Goal: Task Accomplishment & Management: Complete application form

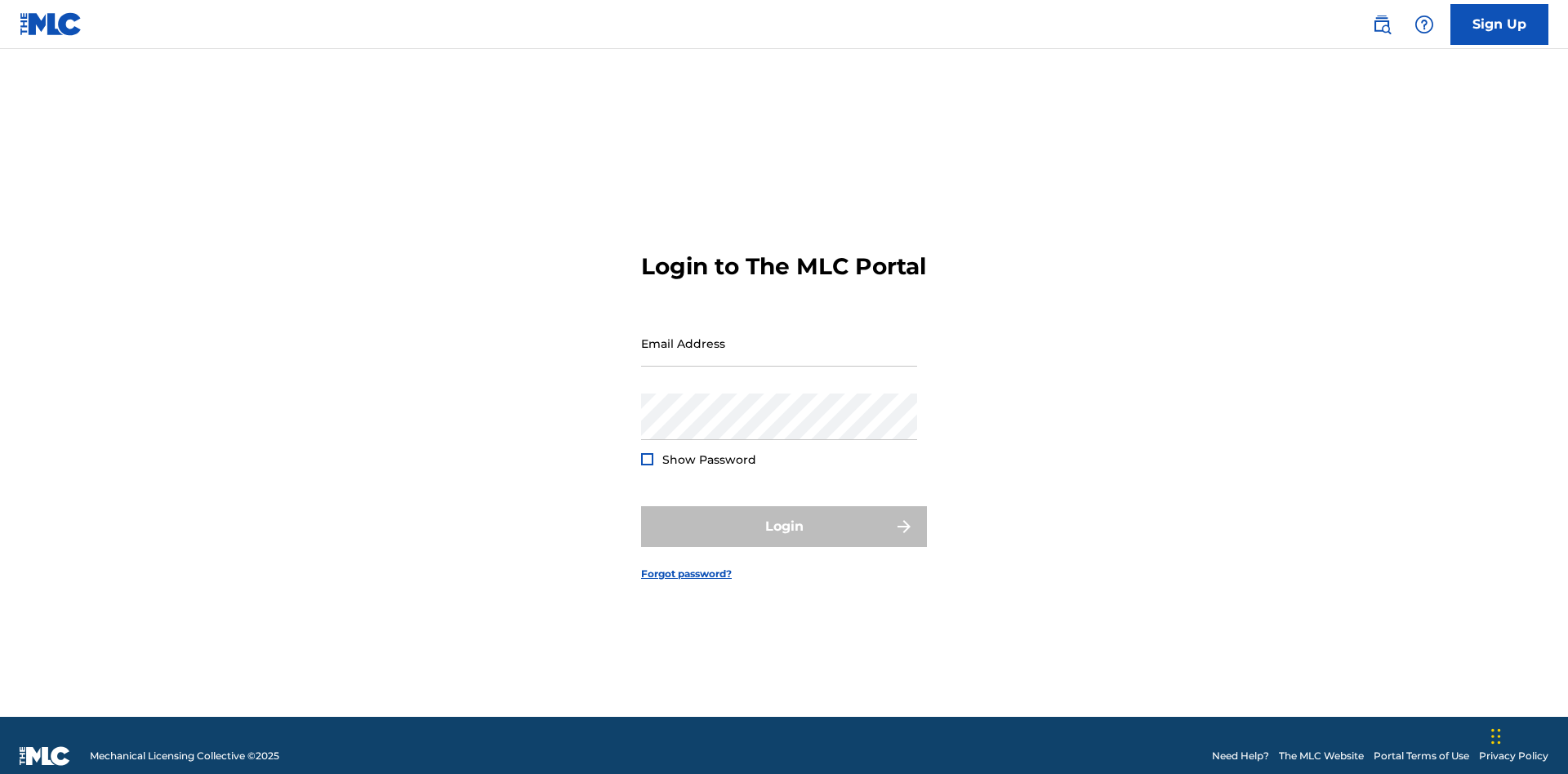
scroll to position [21, 0]
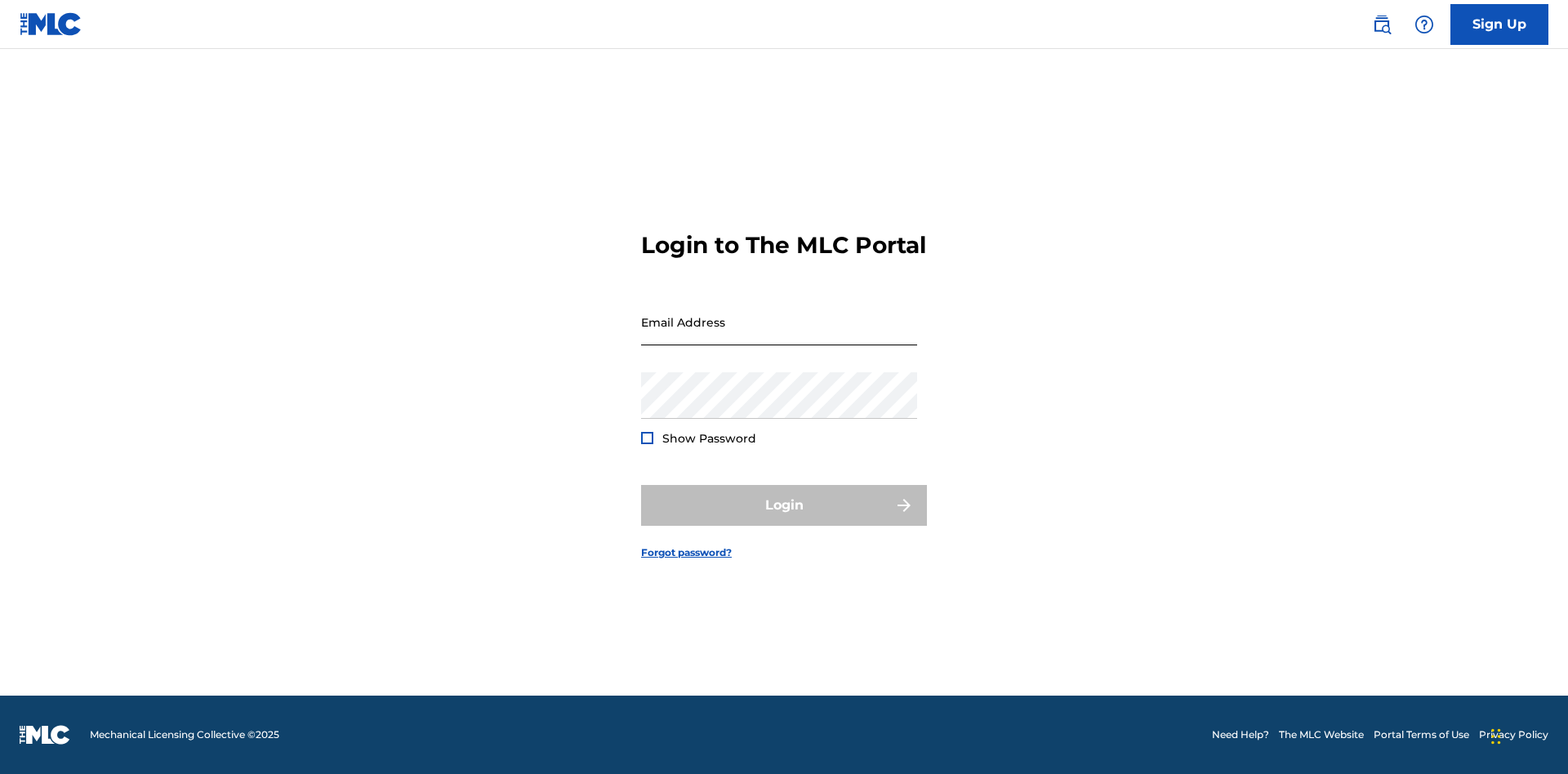
click at [779, 335] on input "Email Address" at bounding box center [779, 322] width 276 height 47
type input "Duke.McTesterson@gmail.com"
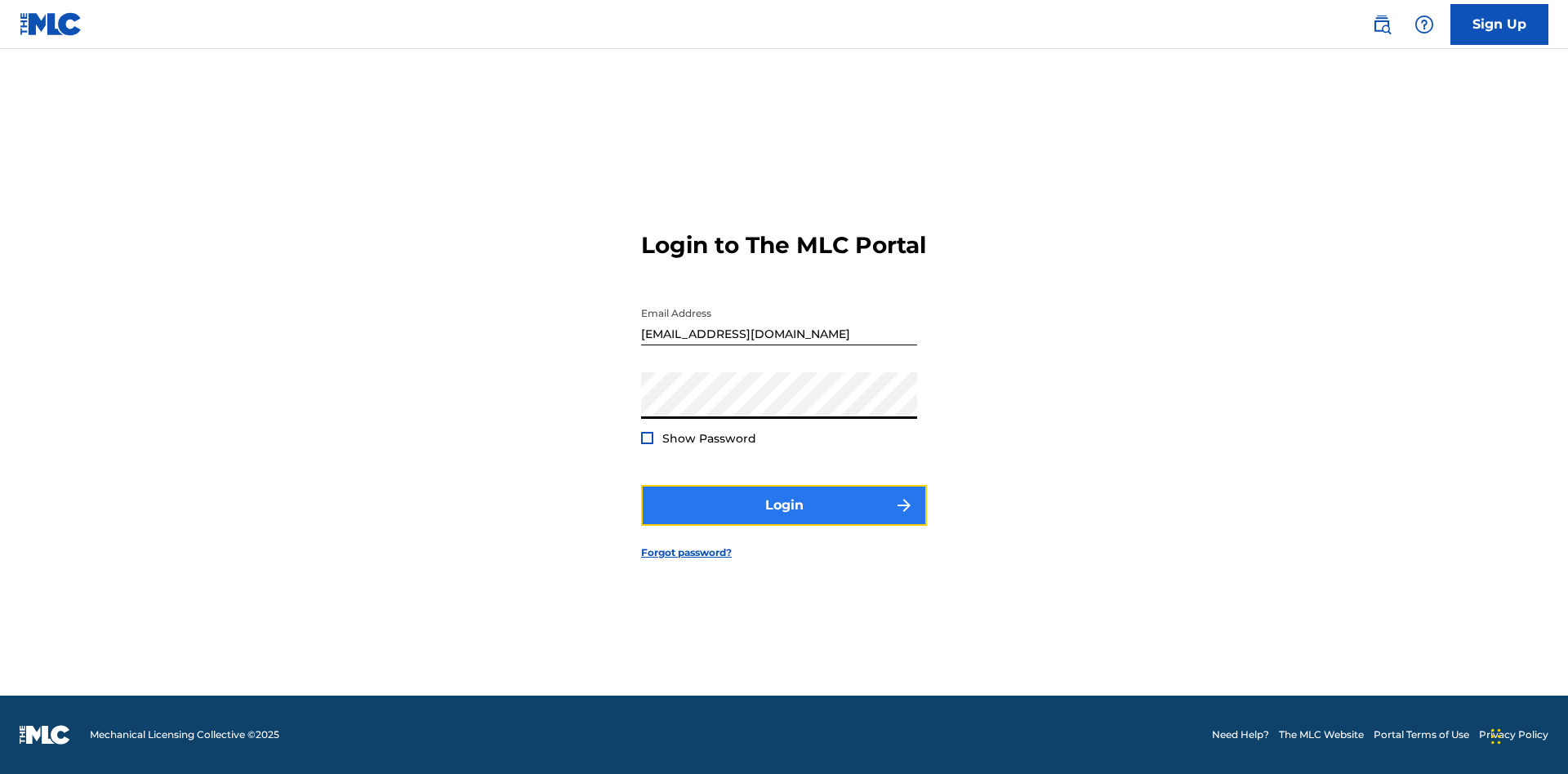
click at [784, 519] on button "Login" at bounding box center [784, 505] width 286 height 41
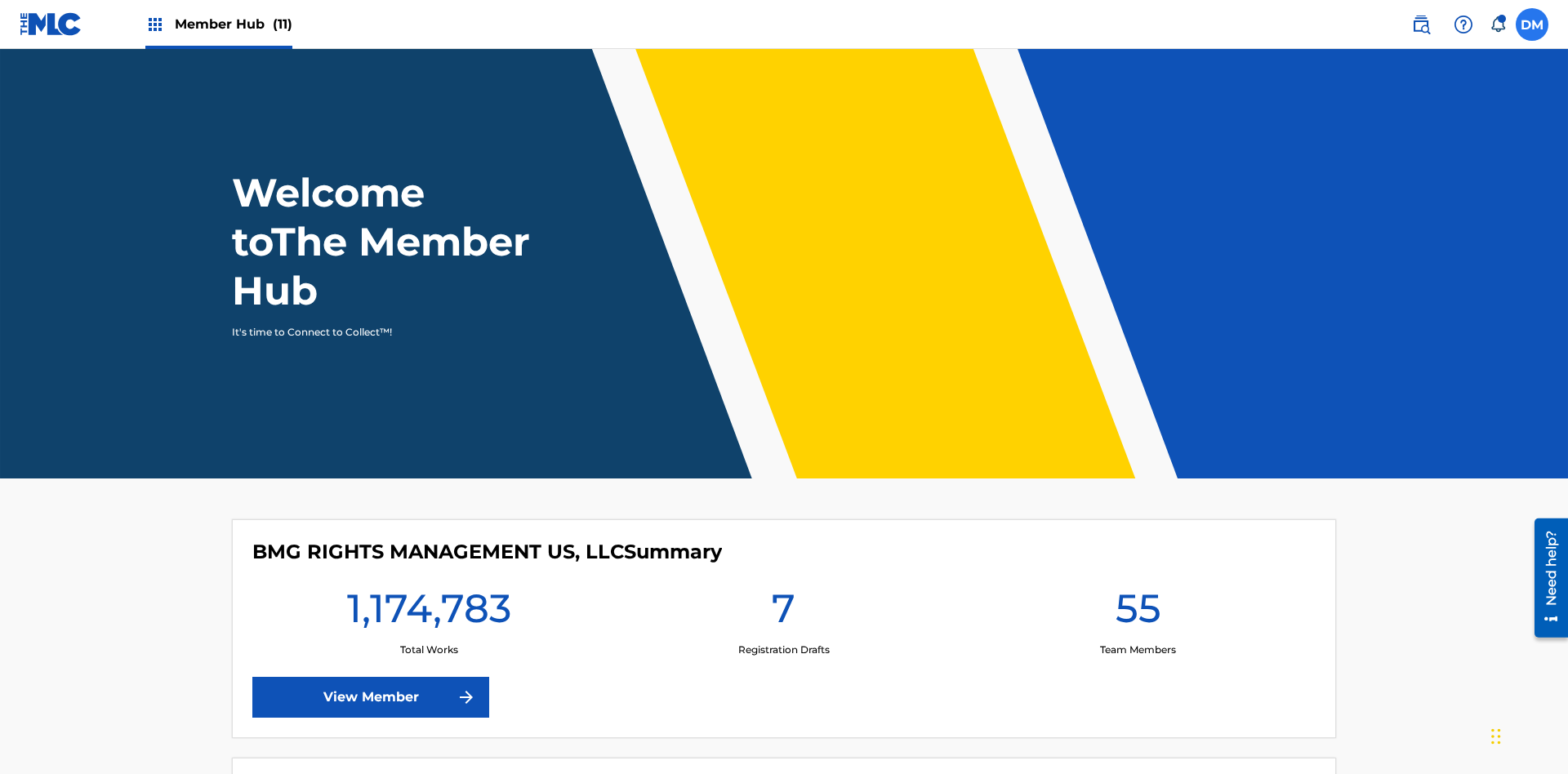
click at [1532, 23] on label at bounding box center [1532, 24] width 33 height 33
click at [1532, 24] on input "DM Duke McTesterson duke.mctesterson@gmail.com Notification Preferences Profile…" at bounding box center [1532, 24] width 0 height 0
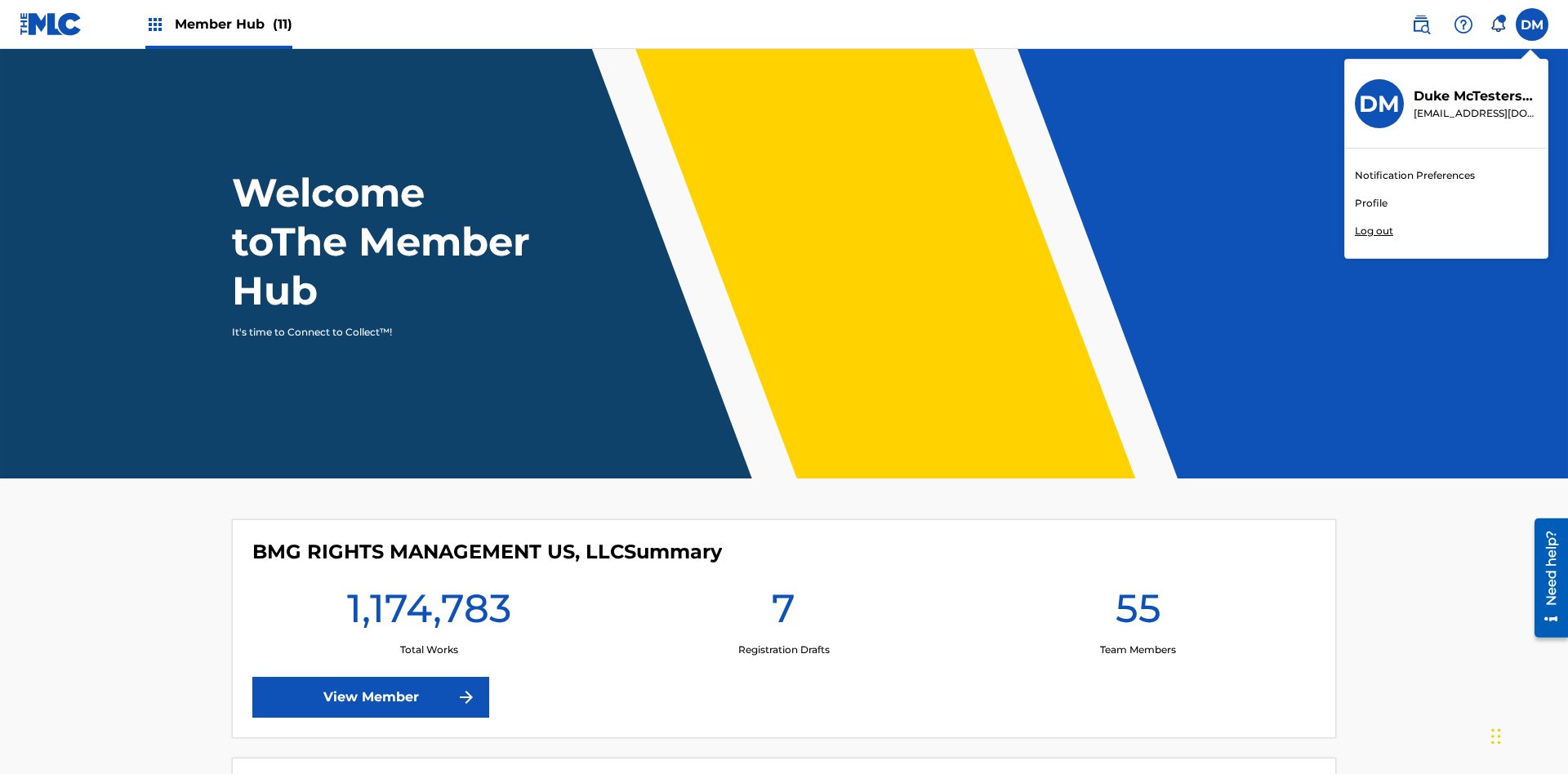
scroll to position [98, 0]
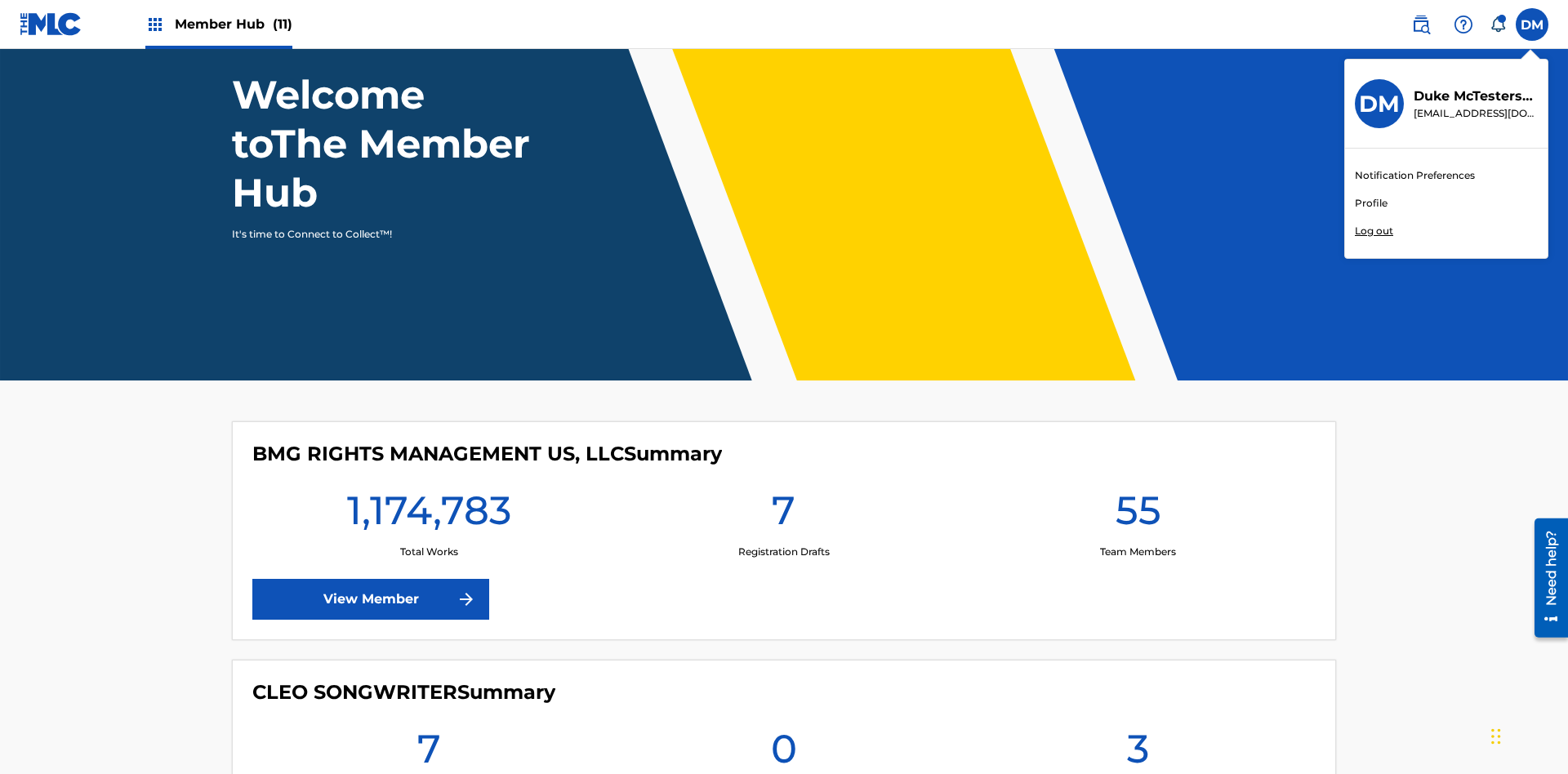
click at [1370, 204] on link "Profile" at bounding box center [1371, 203] width 33 height 15
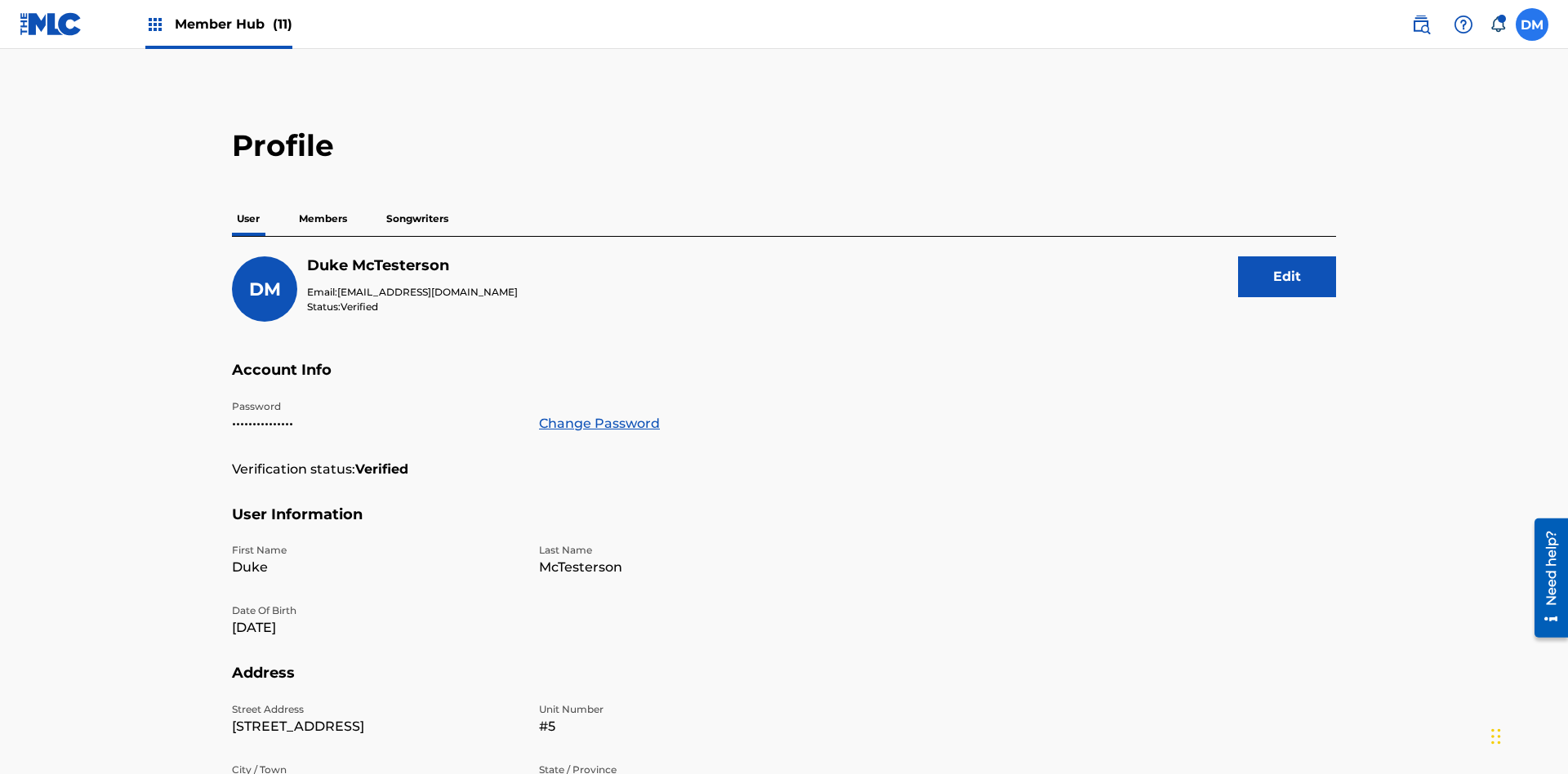
scroll to position [104, 0]
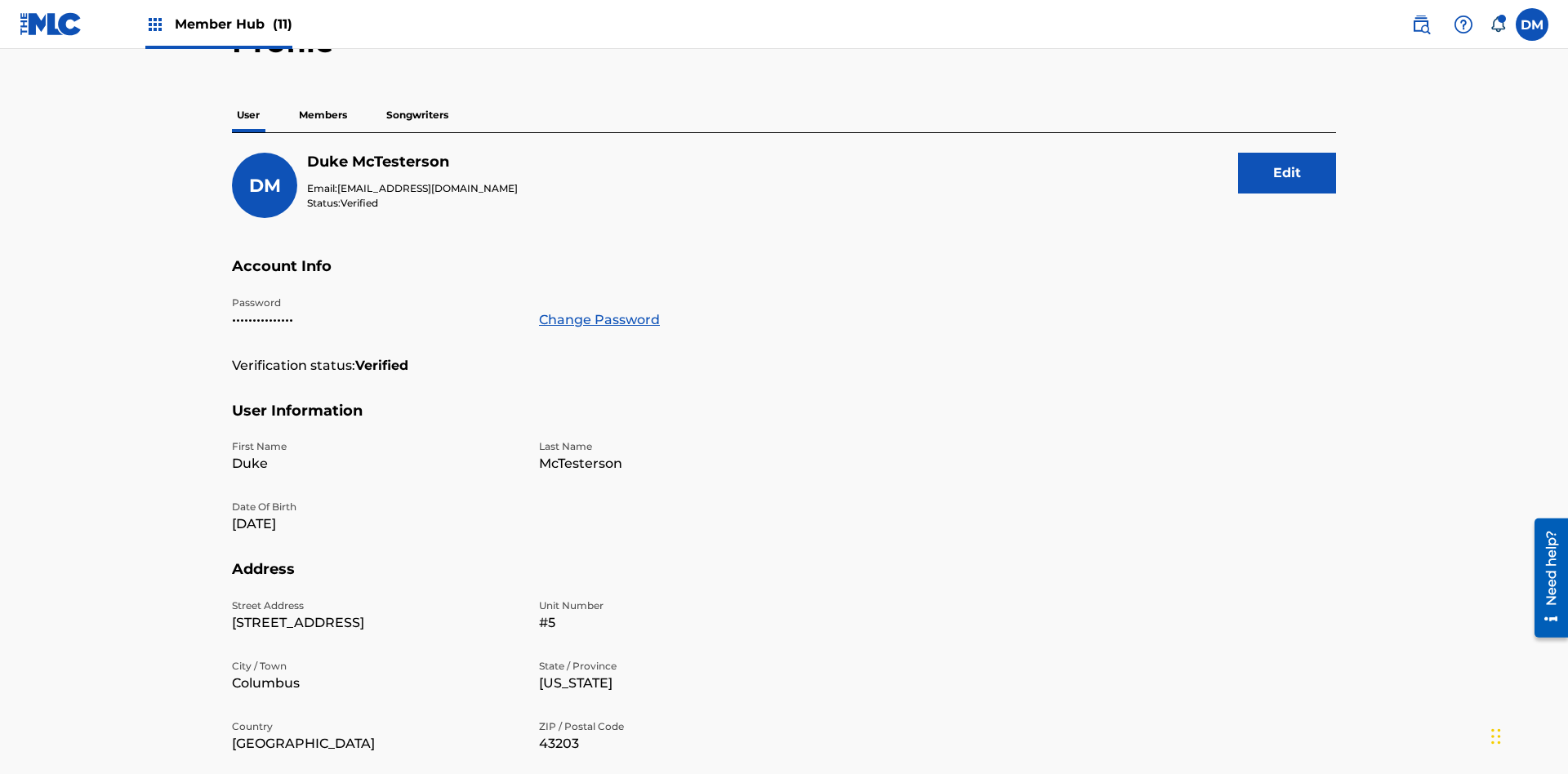
click at [323, 115] on p "Members" at bounding box center [322, 115] width 58 height 35
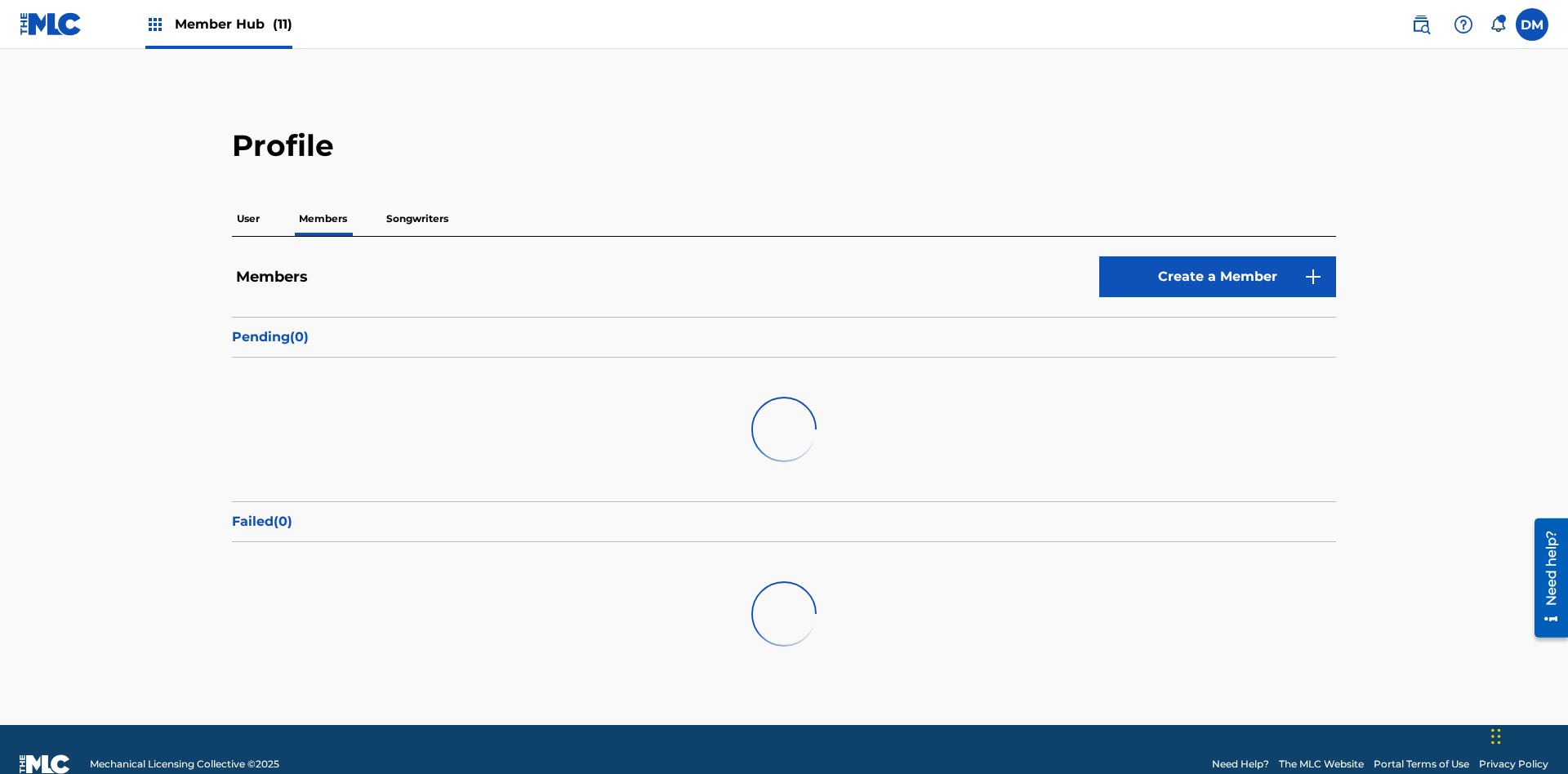
scroll to position [159, 0]
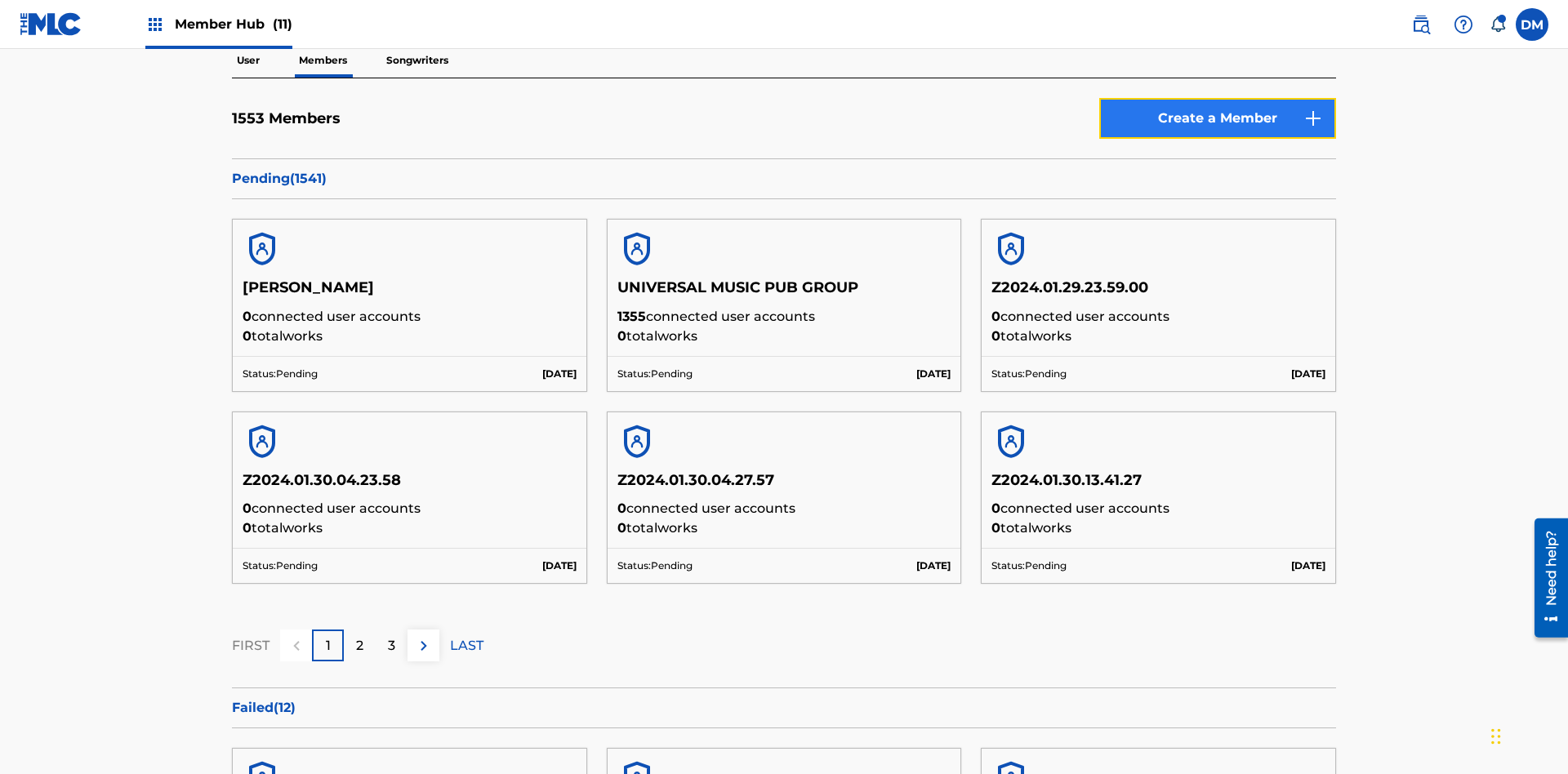
click at [1218, 119] on link "Create a Member" at bounding box center [1217, 118] width 237 height 41
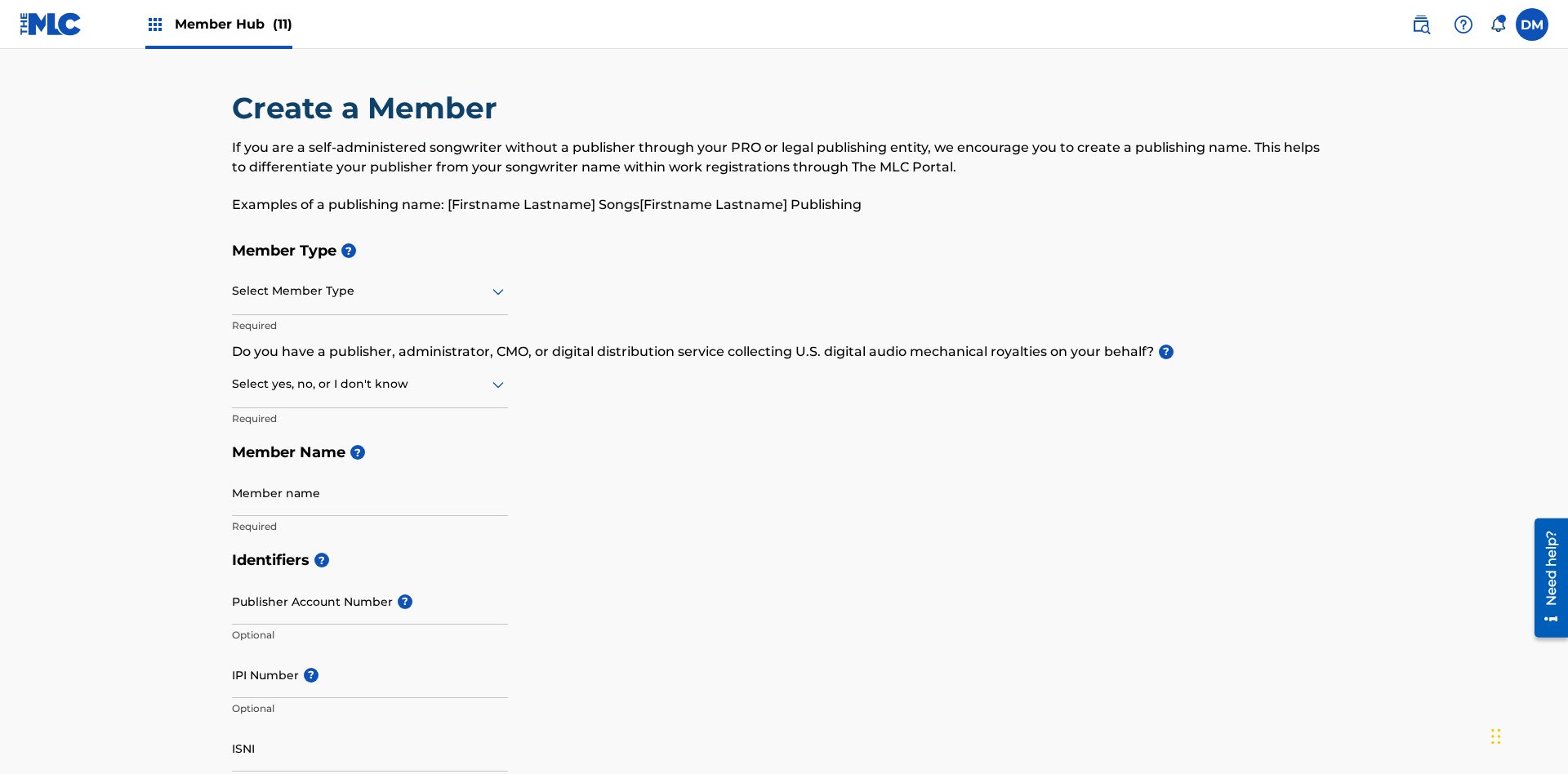
scroll to position [185, 0]
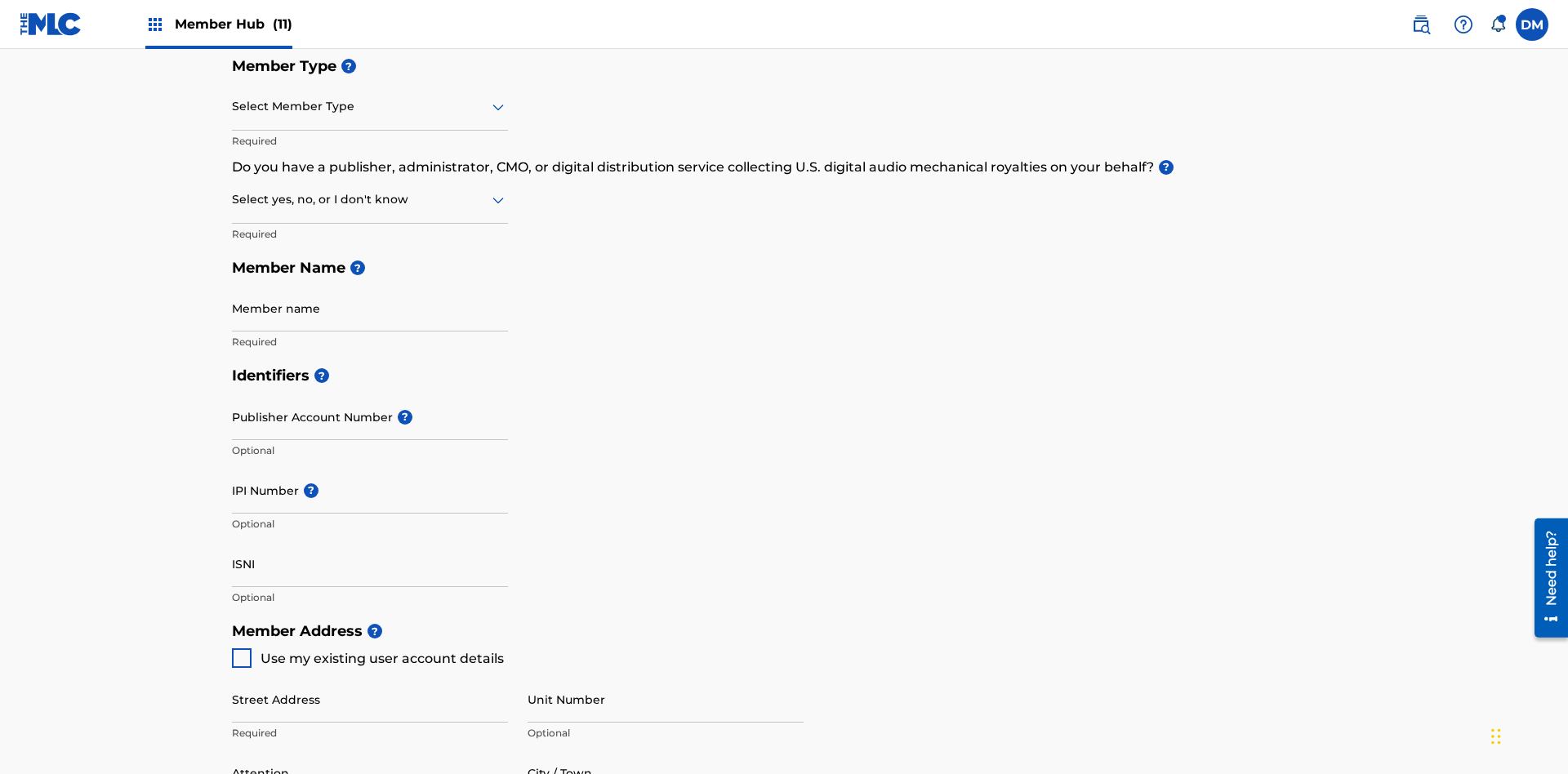
click at [233, 106] on input "text" at bounding box center [234, 107] width 3 height 17
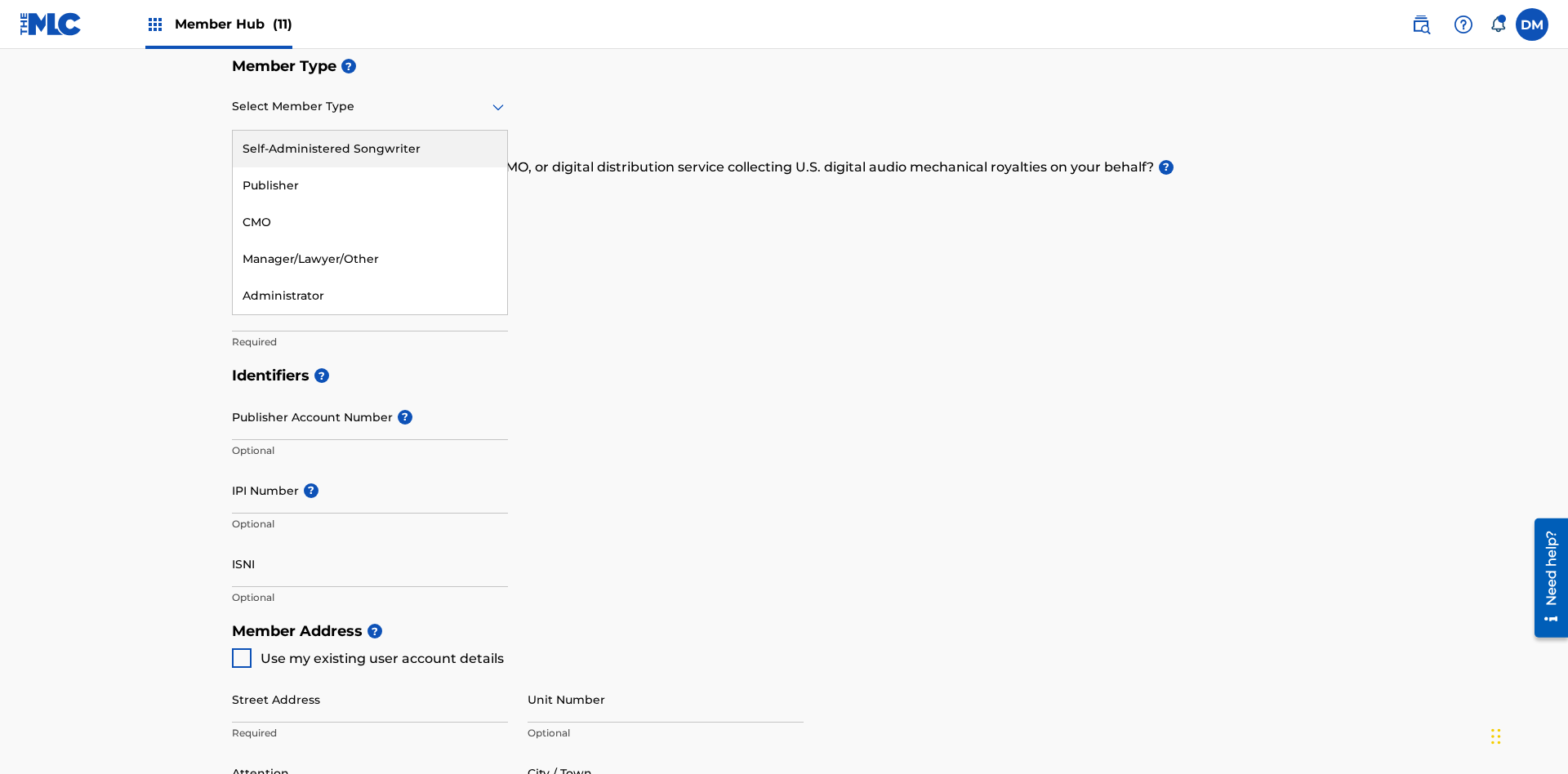
click at [370, 148] on div "Self-Administered Songwriter" at bounding box center [370, 149] width 275 height 36
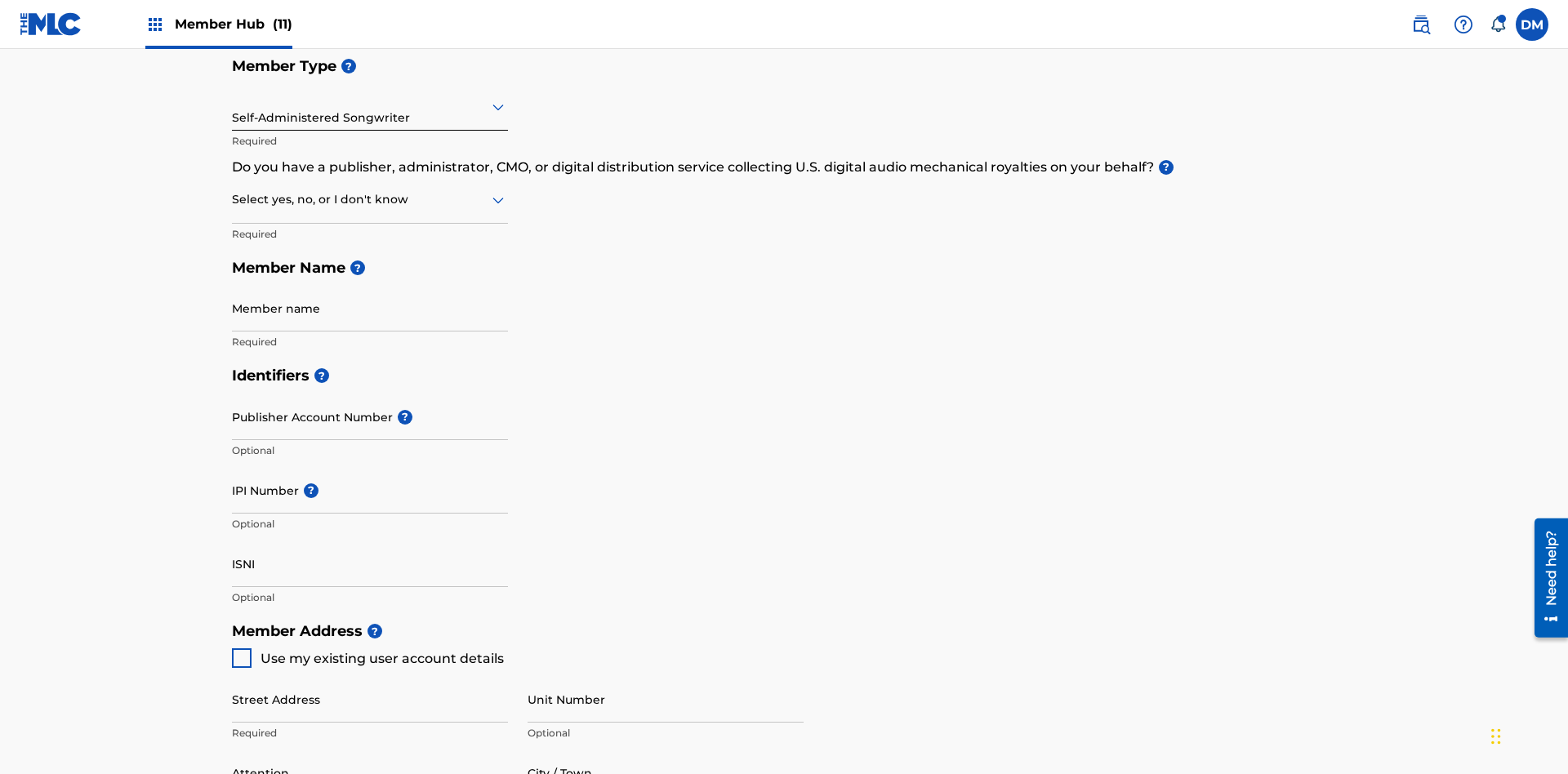
scroll to position [277, 0]
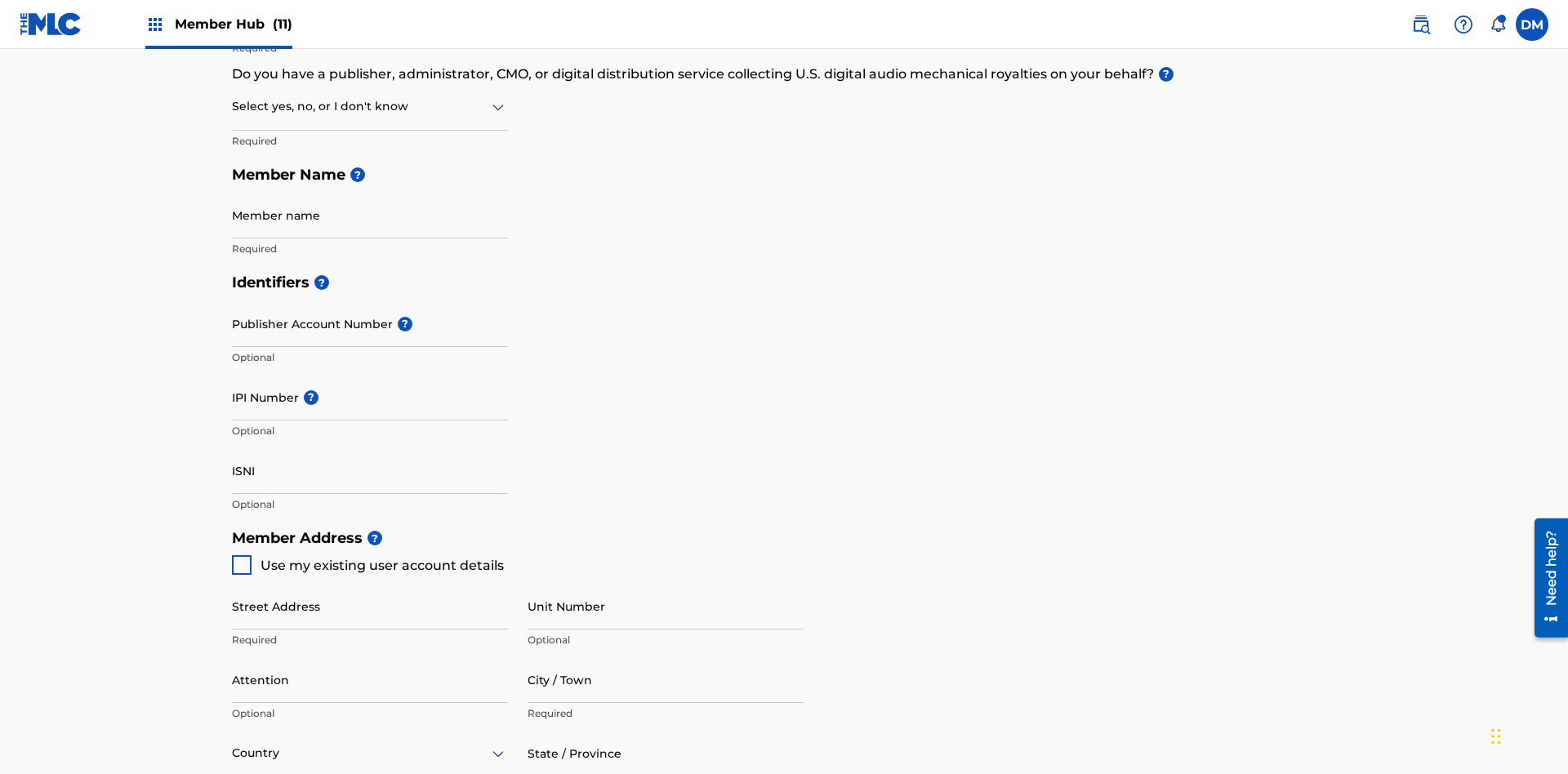
click at [233, 106] on input "text" at bounding box center [234, 107] width 3 height 17
click at [370, 185] on div "No" at bounding box center [370, 185] width 275 height 36
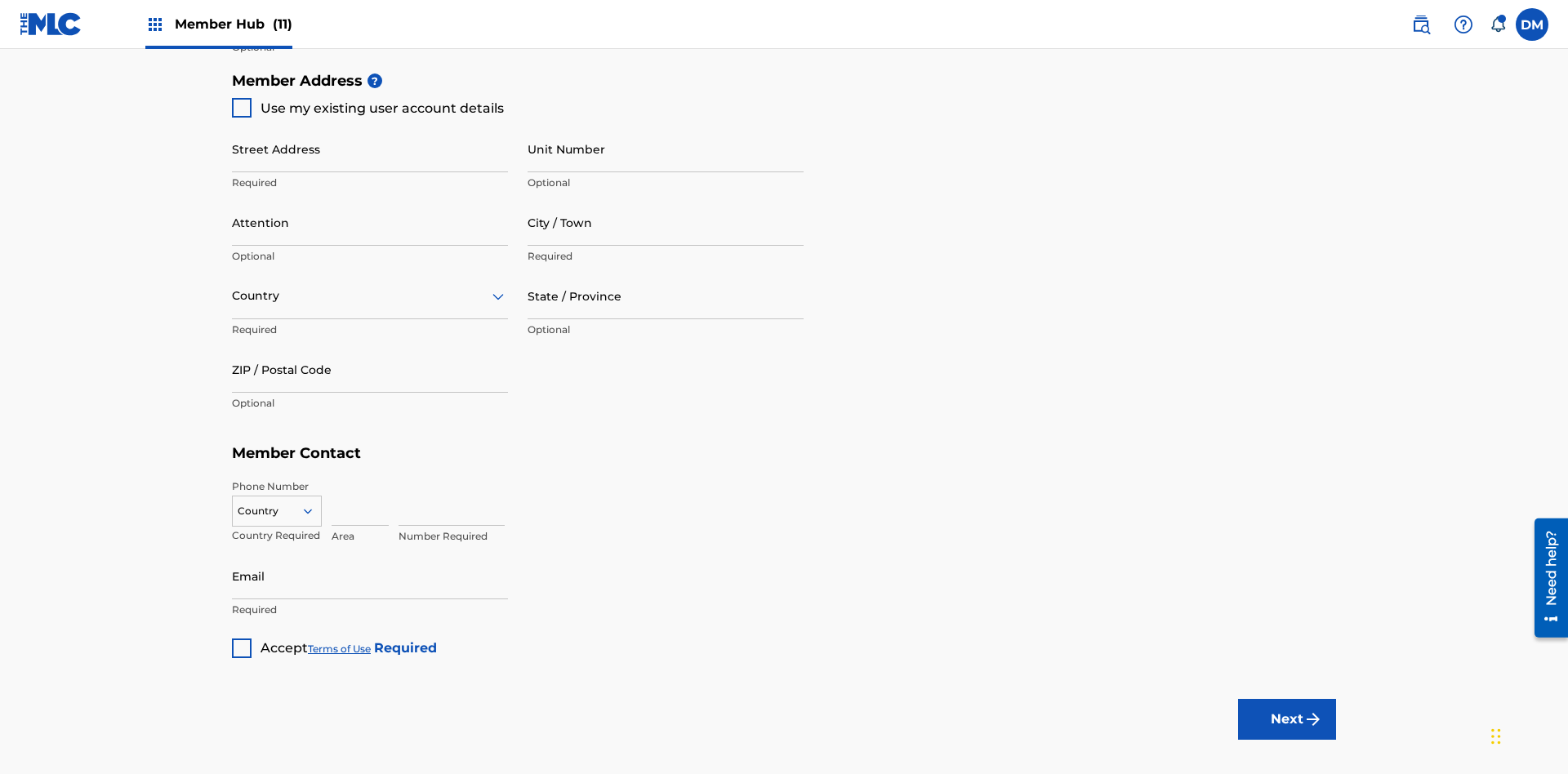
click at [367, 107] on span "Use my existing user account details" at bounding box center [382, 108] width 244 height 16
type input "123 Main Street"
type input "Columbus"
type input "43203"
type input "740"
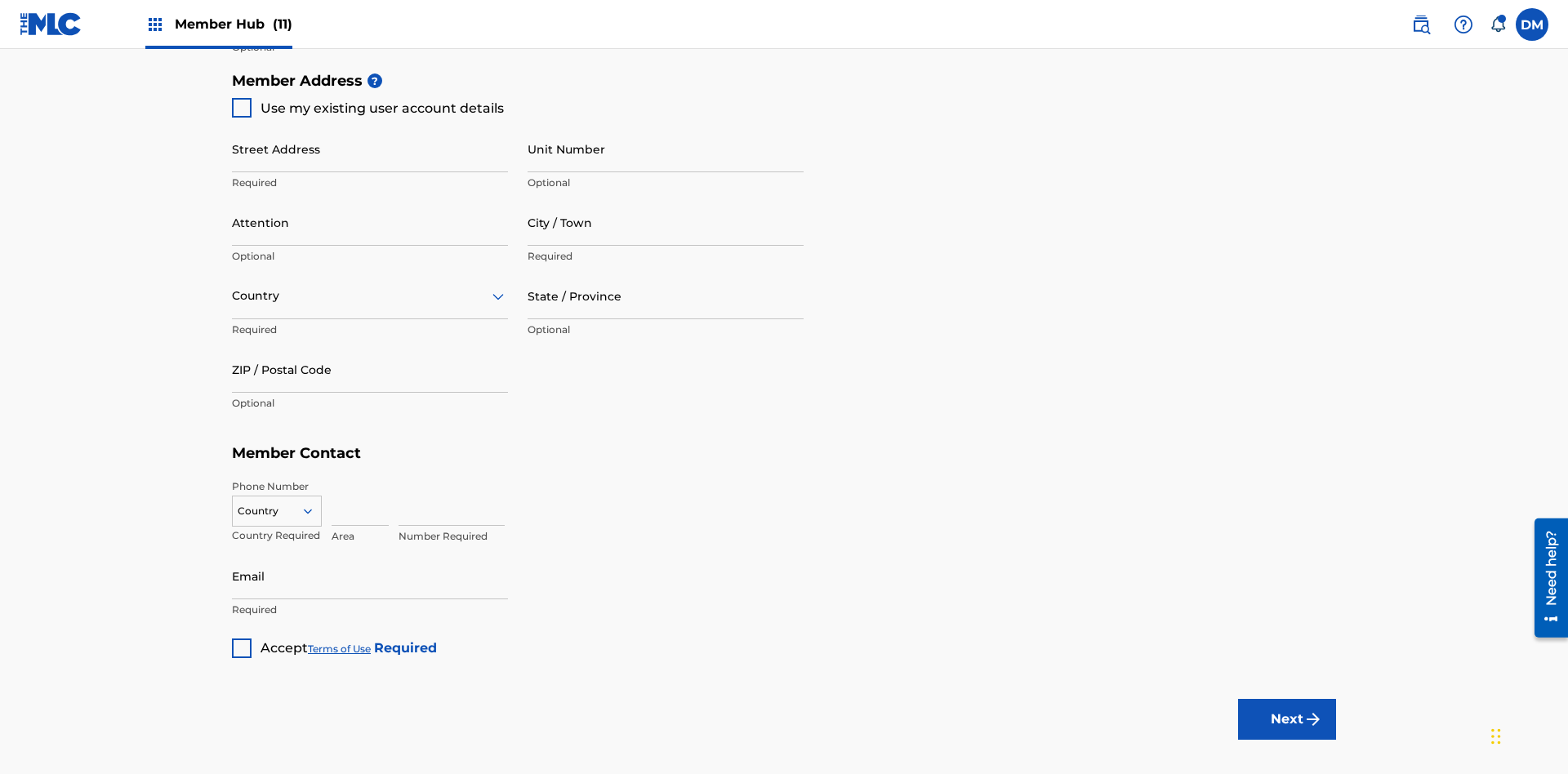
type input "8086351"
type input "duke.mctesterson@gmail.com"
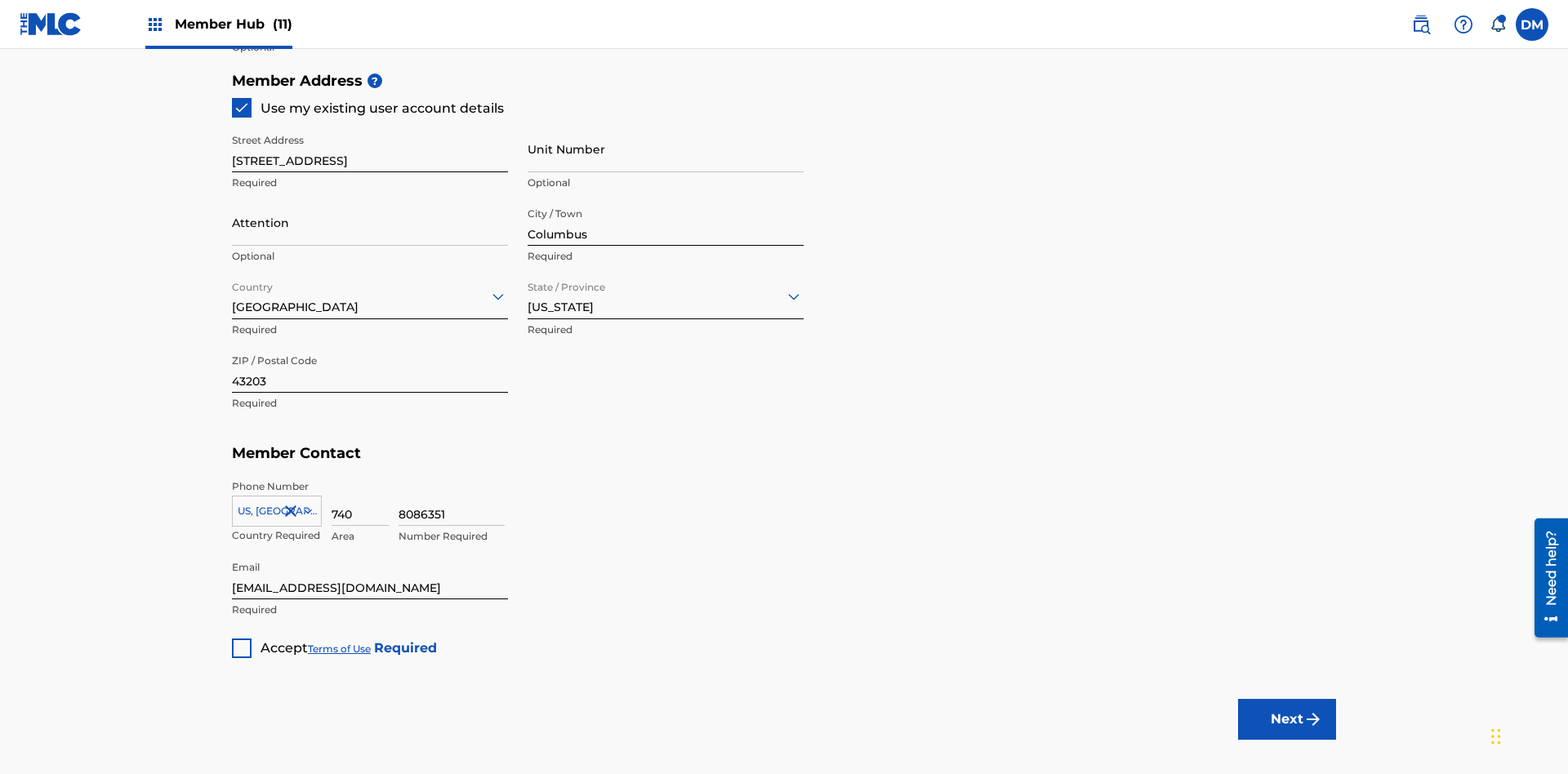
scroll to position [372, 0]
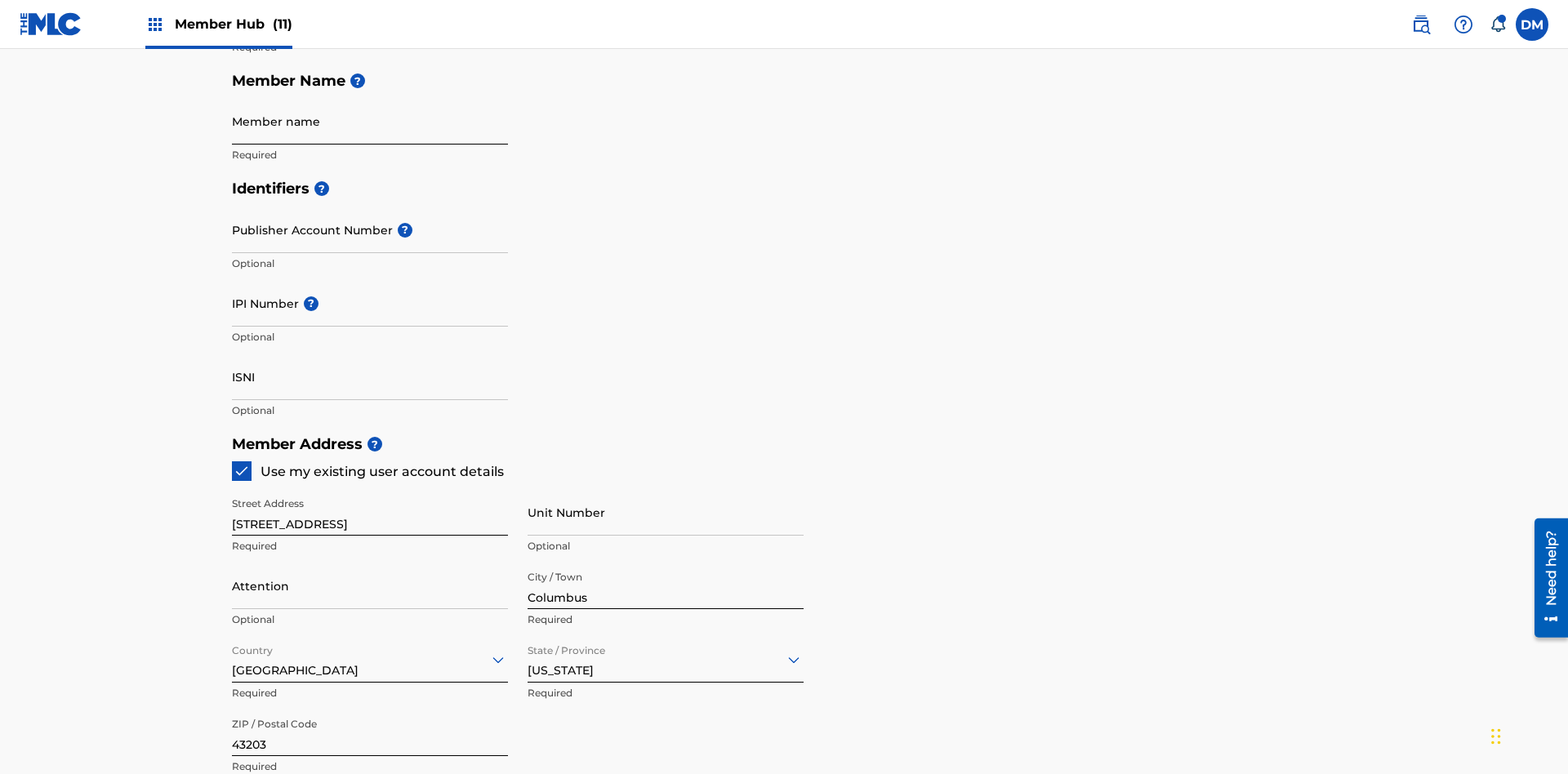
click at [370, 120] on input "Member name" at bounding box center [370, 121] width 276 height 47
type input "Z2025.09.19.04.26.15"
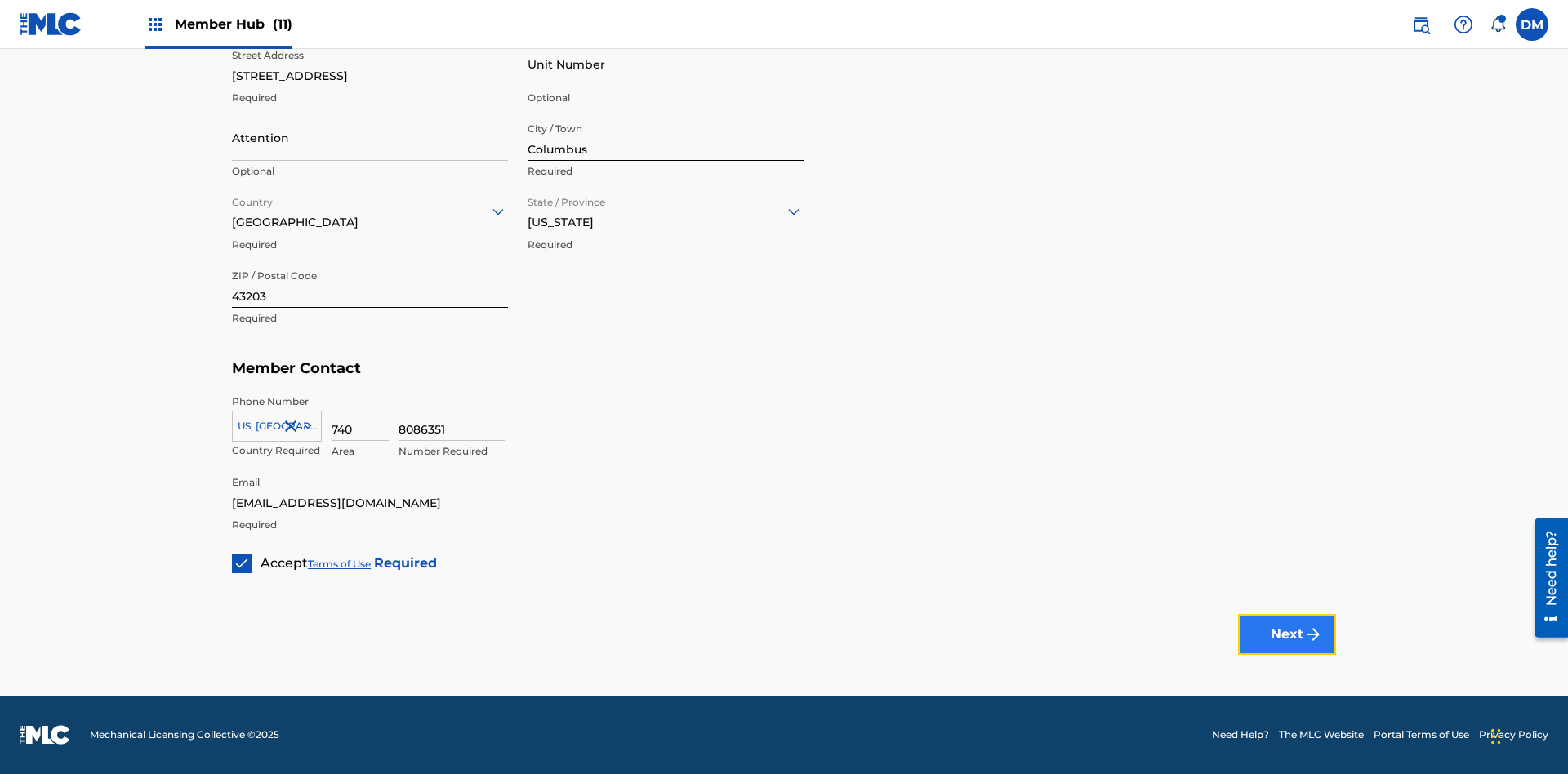
click at [1287, 634] on button "Next" at bounding box center [1286, 634] width 98 height 41
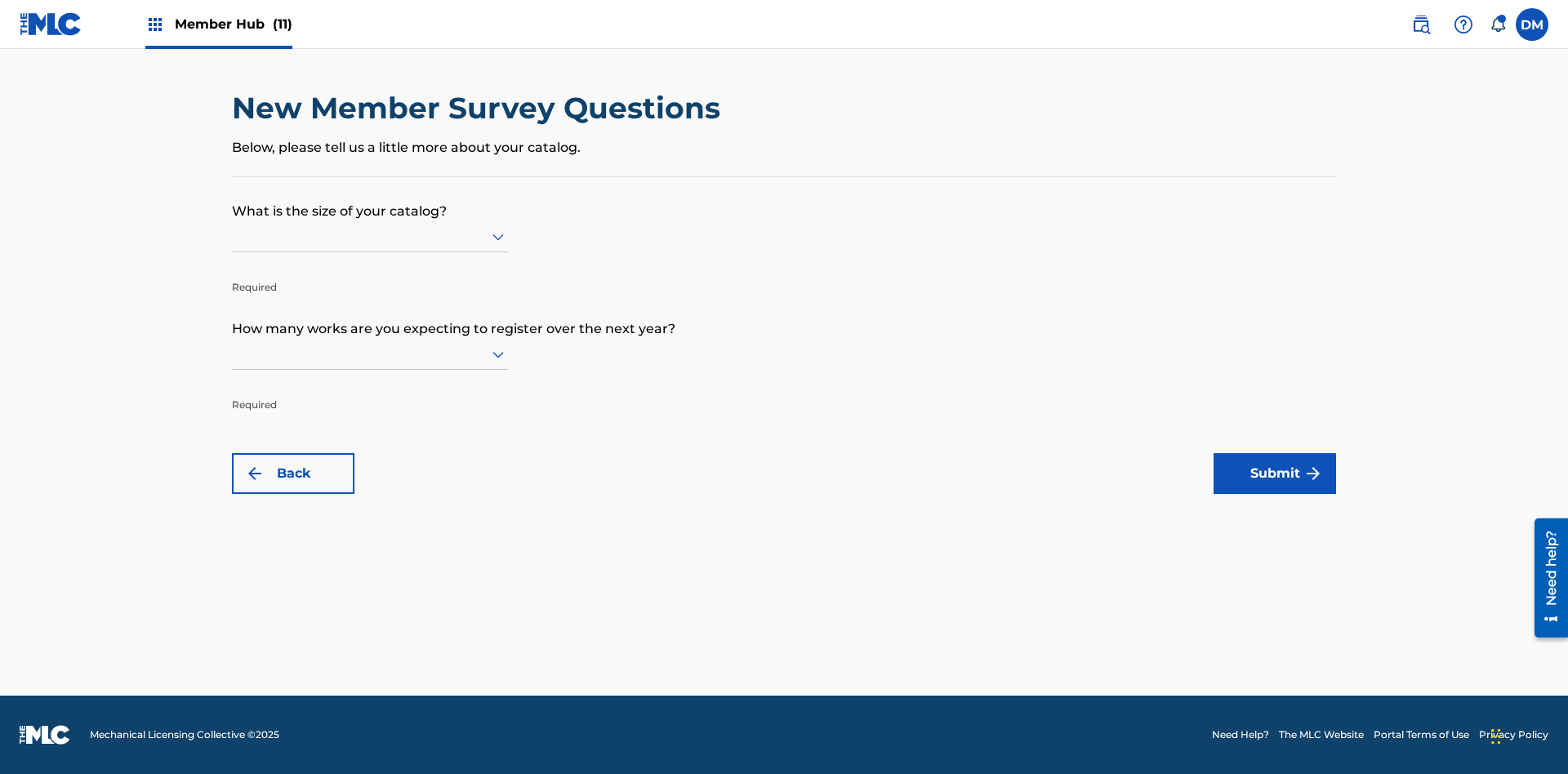
click at [233, 236] on input "text" at bounding box center [234, 237] width 3 height 17
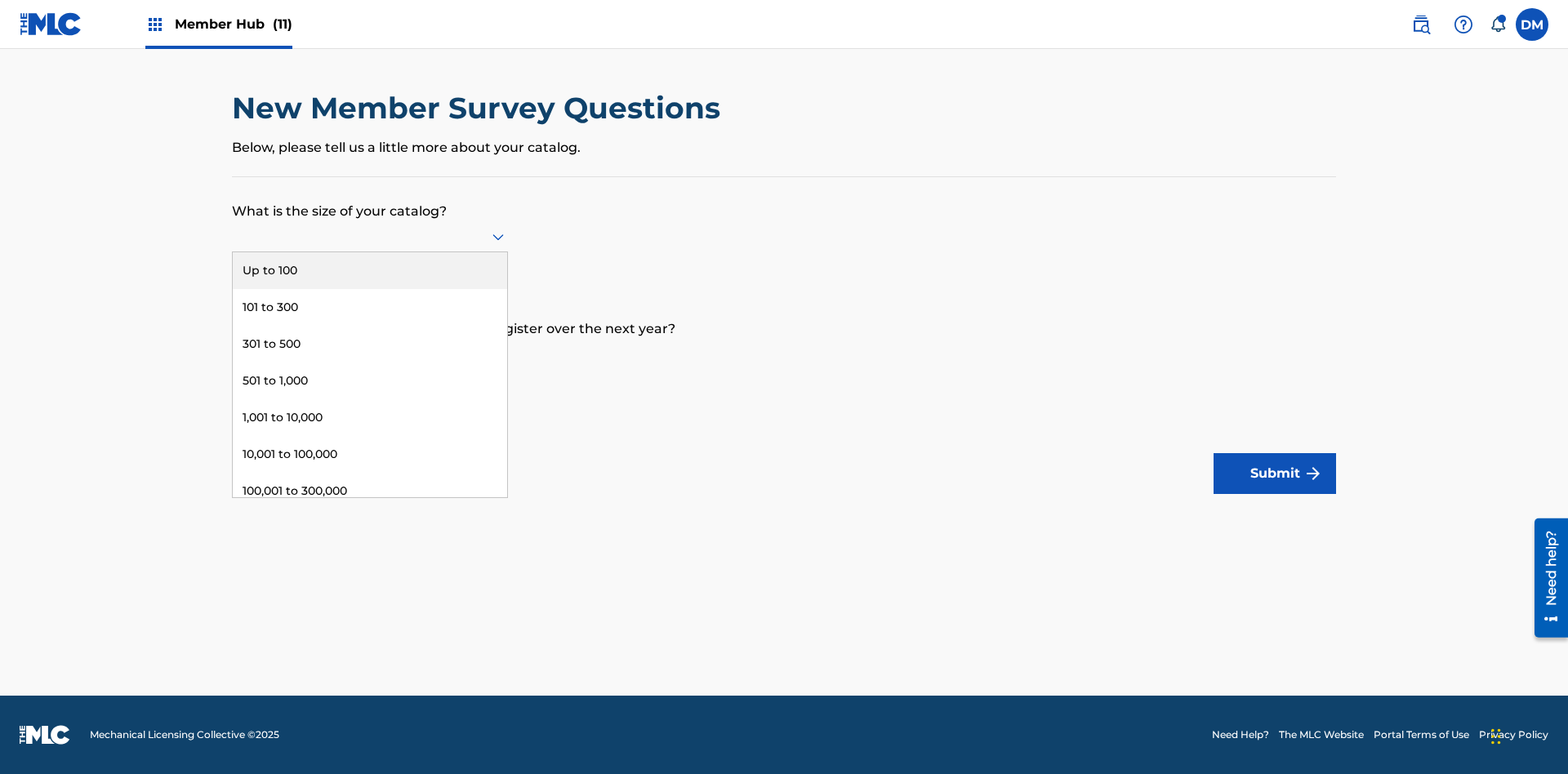
click at [370, 417] on div "1,001 to 10,000" at bounding box center [370, 418] width 275 height 36
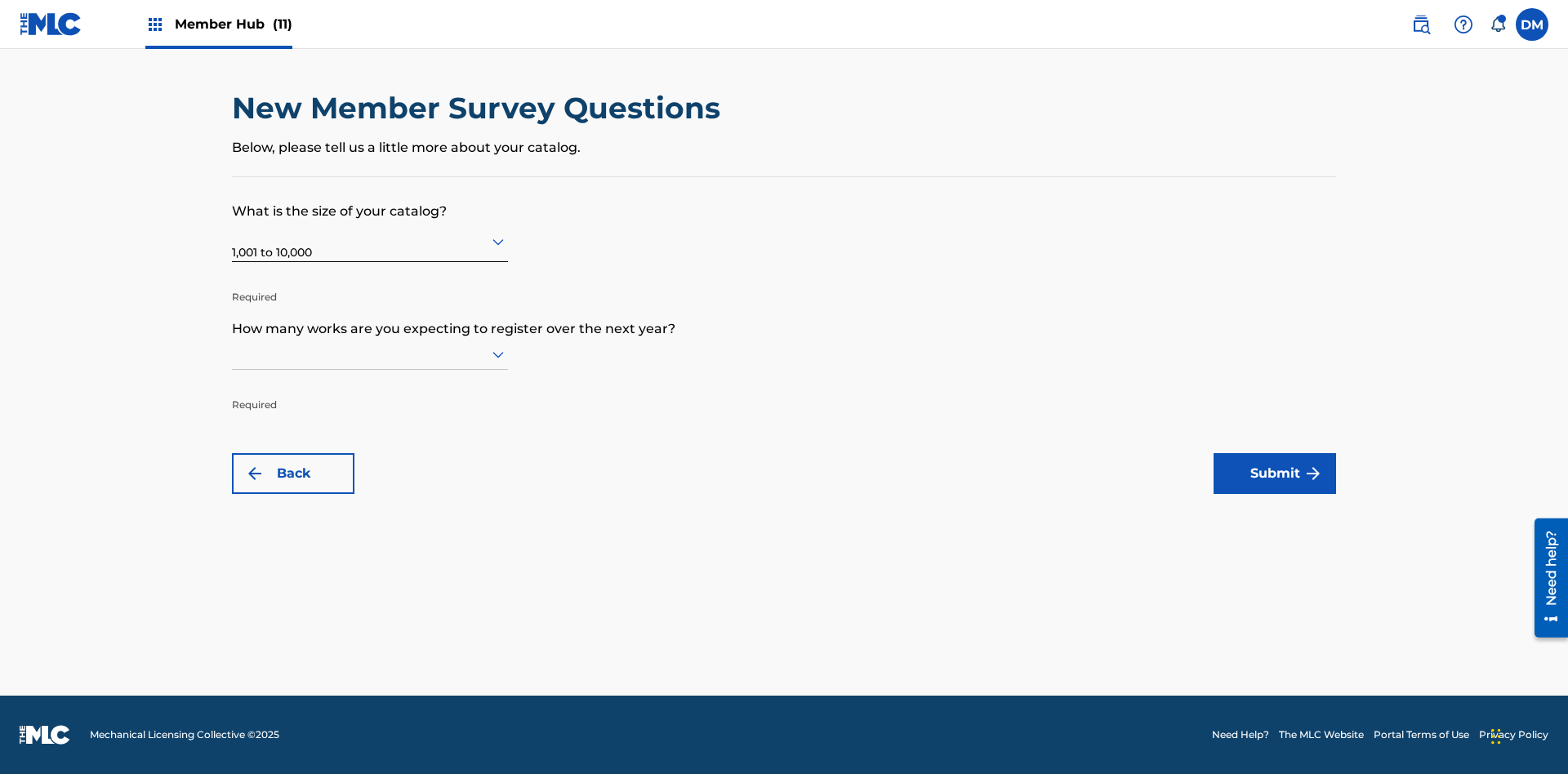
click at [233, 354] on input "text" at bounding box center [234, 354] width 3 height 17
click at [370, 498] on div "501 to 1,000" at bounding box center [370, 498] width 275 height 36
click at [1275, 473] on button "Submit" at bounding box center [1274, 473] width 122 height 41
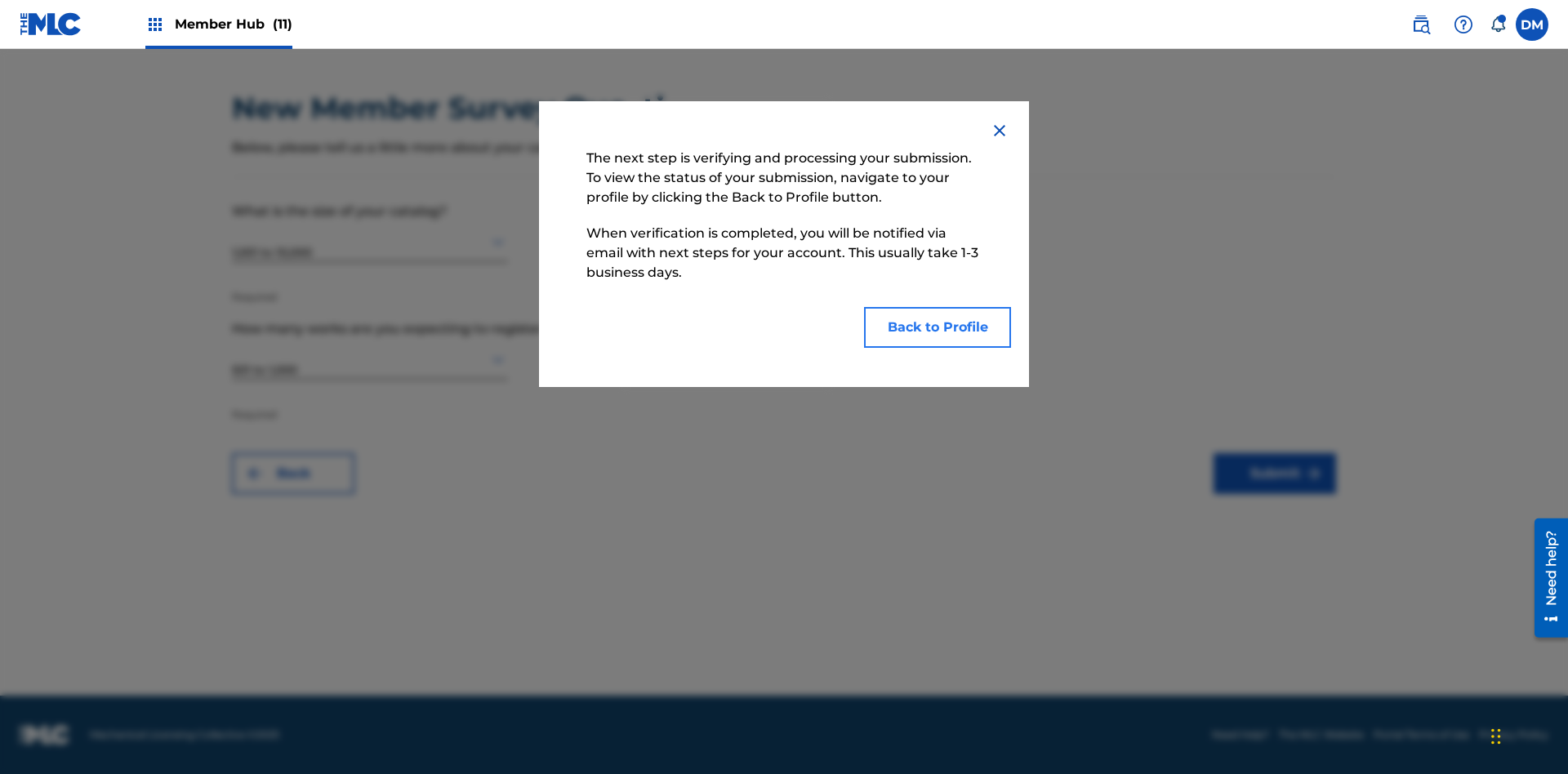
click at [938, 328] on button "Back to Profile" at bounding box center [938, 327] width 147 height 41
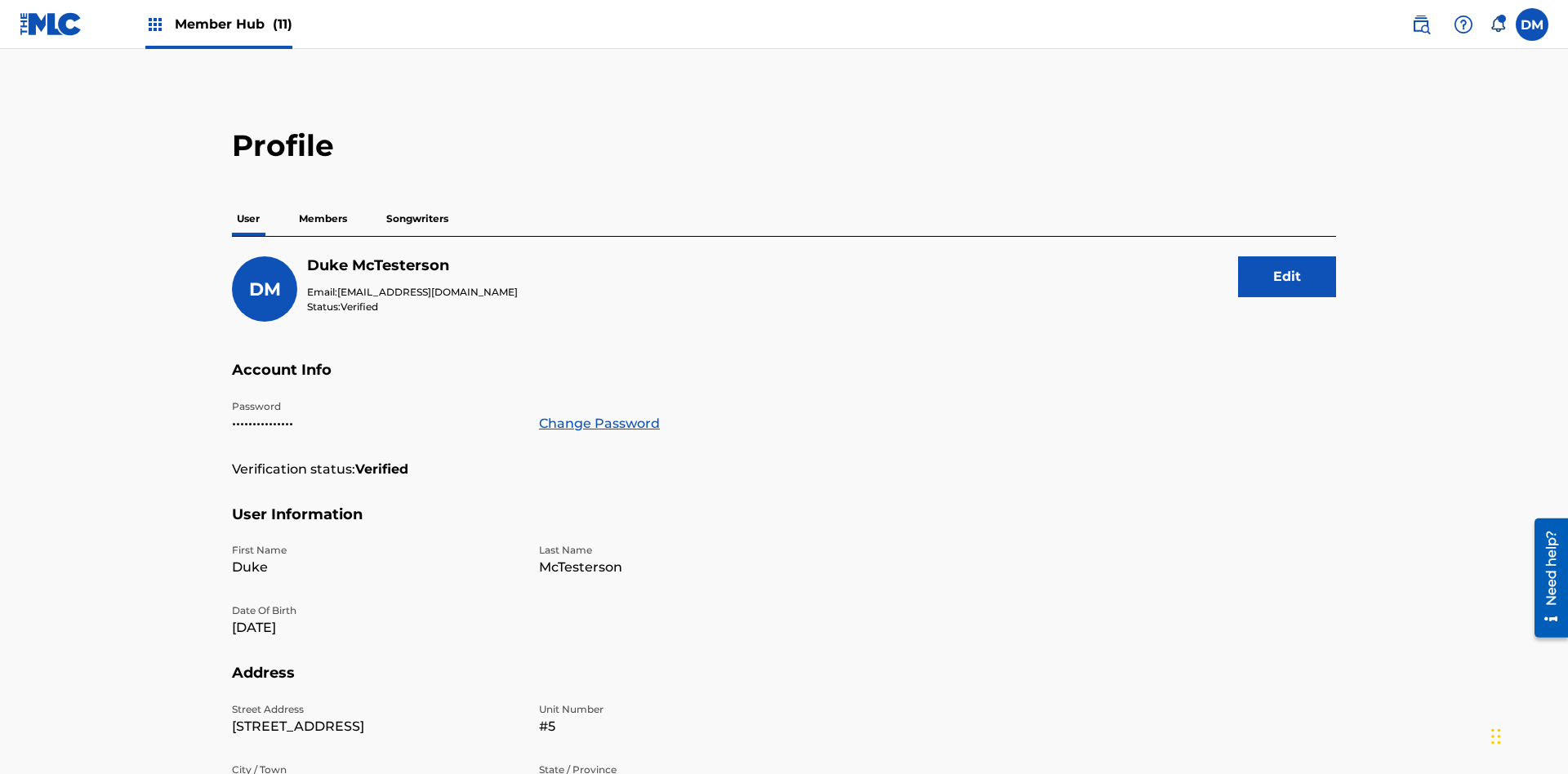
scroll to position [104, 0]
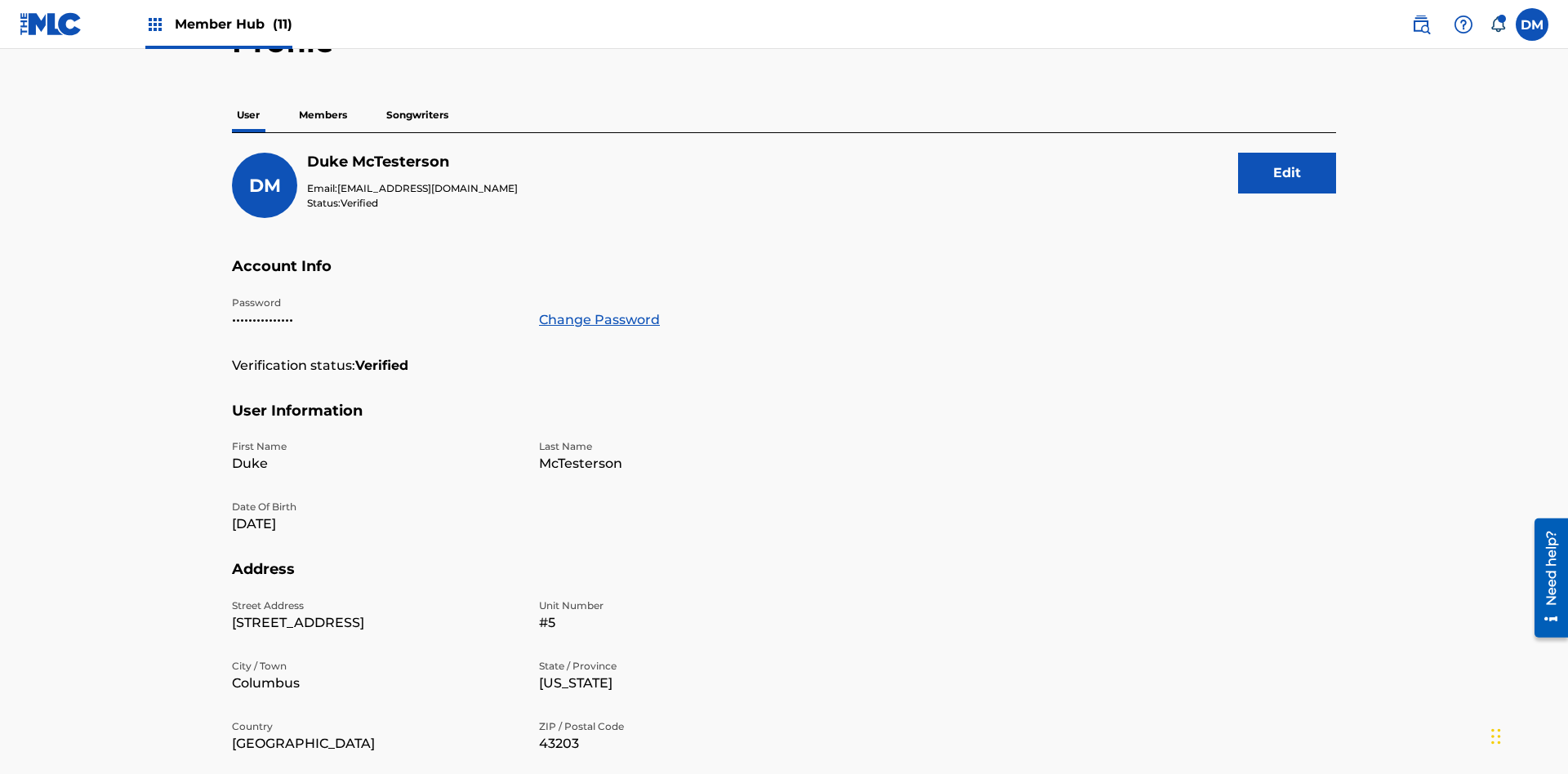
click at [323, 115] on p "Members" at bounding box center [322, 115] width 58 height 35
